Goal: Obtain resource: Download file/media

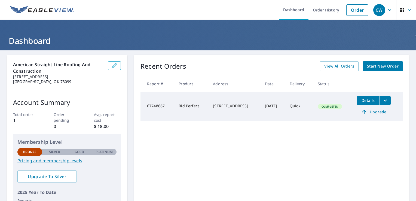
click at [224, 53] on div "American Straight Line Roofing and Construction [STREET_ADDRESS] Account Summar…" at bounding box center [208, 162] width 416 height 224
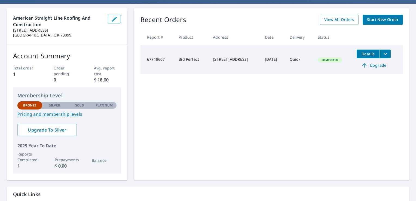
scroll to position [44, 0]
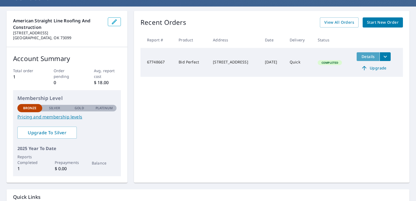
click at [363, 56] on span "Details" at bounding box center [368, 56] width 16 height 5
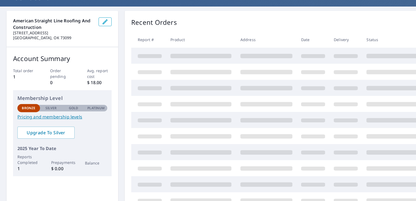
scroll to position [44, 0]
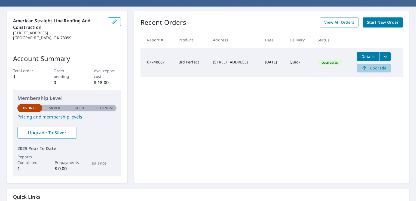
click at [374, 67] on span "Upgrade" at bounding box center [373, 68] width 27 height 7
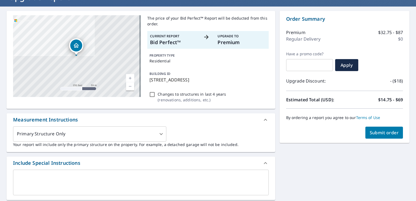
click at [304, 179] on div "[STREET_ADDRESS] A standard road map Aerial A detailed look from above Labels L…" at bounding box center [208, 171] width 416 height 329
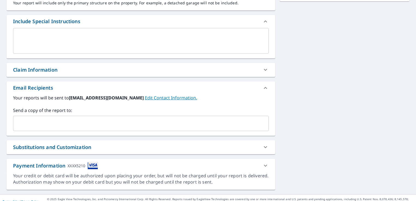
scroll to position [191, 0]
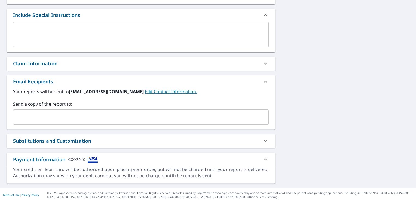
click at [304, 140] on div "[STREET_ADDRESS] A standard road map Aerial A detailed look from above Labels L…" at bounding box center [208, 23] width 416 height 329
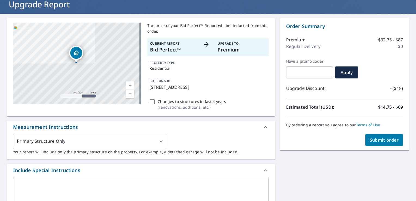
scroll to position [0, 0]
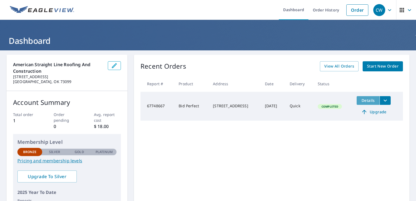
click at [366, 99] on span "Details" at bounding box center [368, 100] width 16 height 5
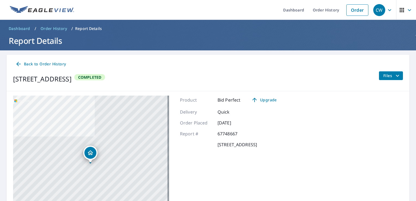
click at [213, 71] on div "Back to Order History [STREET_ADDRESS] Completed Files" at bounding box center [208, 73] width 403 height 36
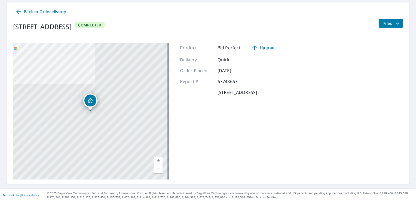
scroll to position [53, 0]
click at [395, 22] on icon "filesDropdownBtn-67748667" at bounding box center [396, 23] width 3 height 2
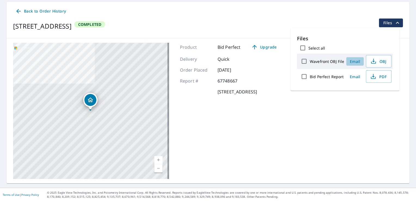
click at [354, 60] on span "Email" at bounding box center [354, 61] width 13 height 5
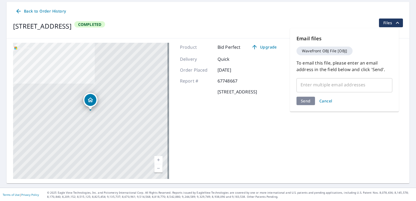
click at [338, 155] on div "[STREET_ADDRESS] A standard road map Aerial A detailed look from above Labels L…" at bounding box center [208, 110] width 403 height 145
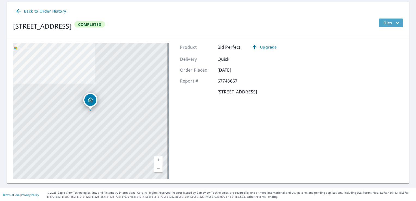
click at [394, 22] on icon "filesDropdownBtn-67748667" at bounding box center [397, 23] width 7 height 7
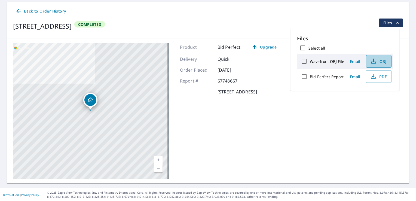
click at [381, 59] on span "OBJ" at bounding box center [377, 61] width 17 height 7
click at [376, 76] on span "PDF" at bounding box center [377, 76] width 17 height 7
